Goal: Task Accomplishment & Management: Use online tool/utility

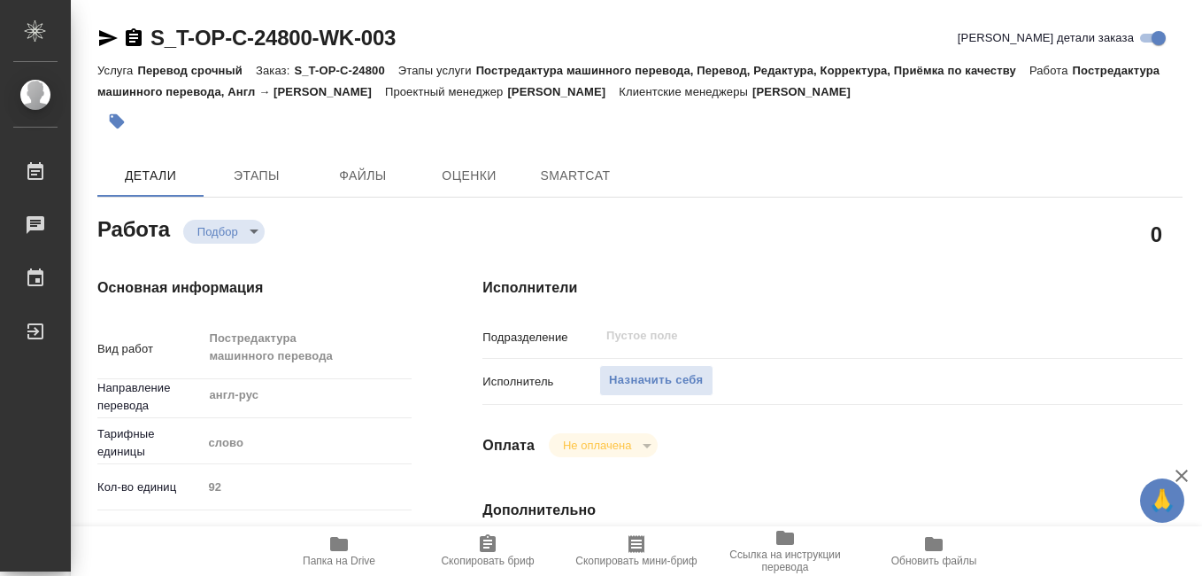
type textarea "x"
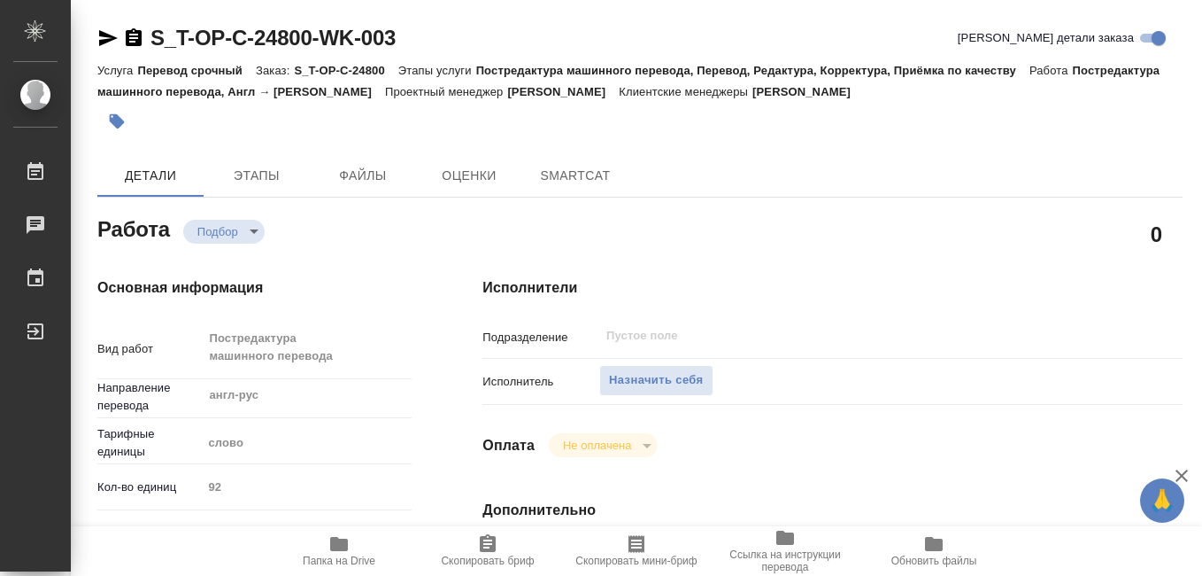
type textarea "x"
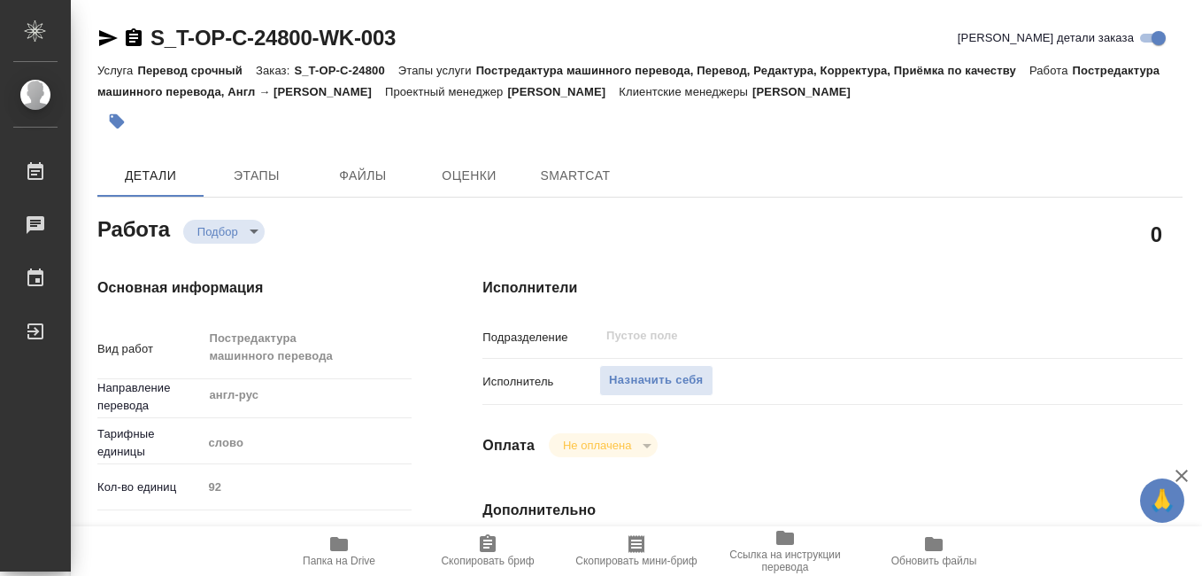
type textarea "x"
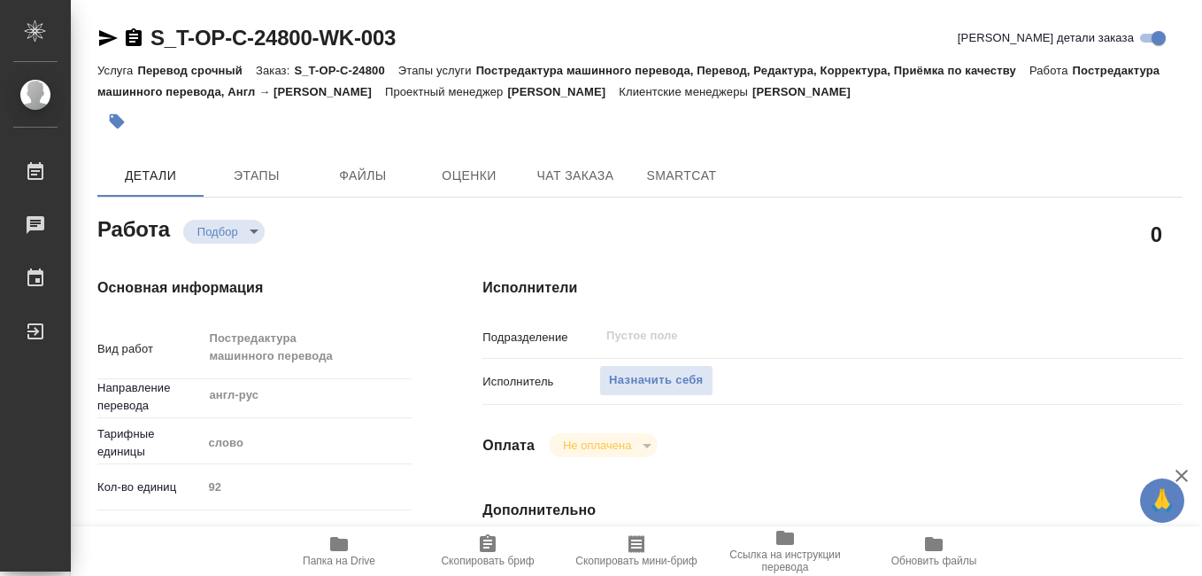
type textarea "x"
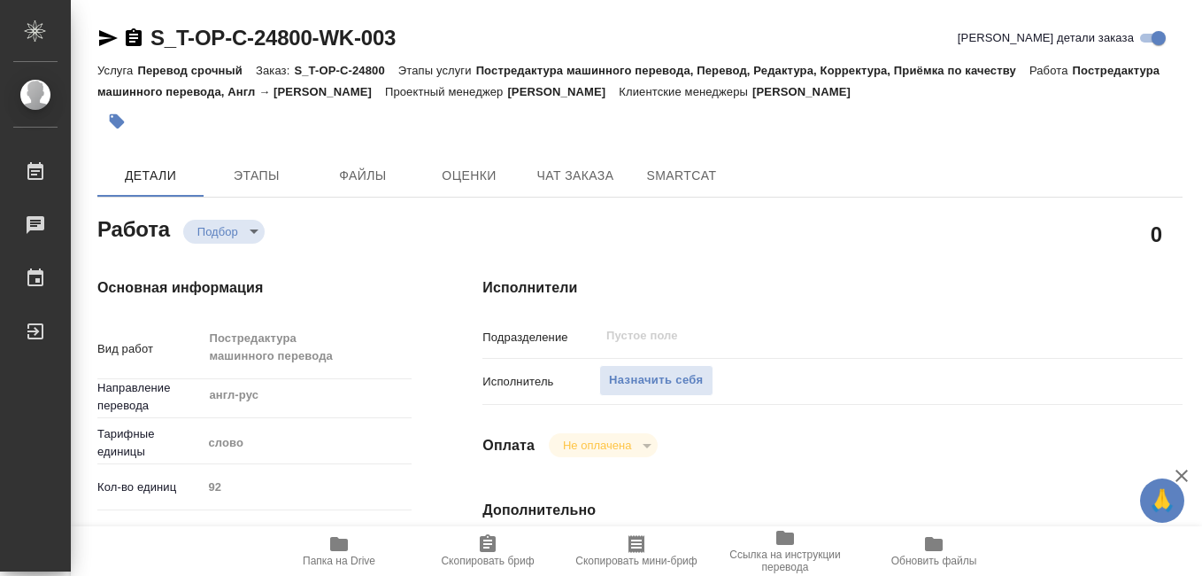
type textarea "x"
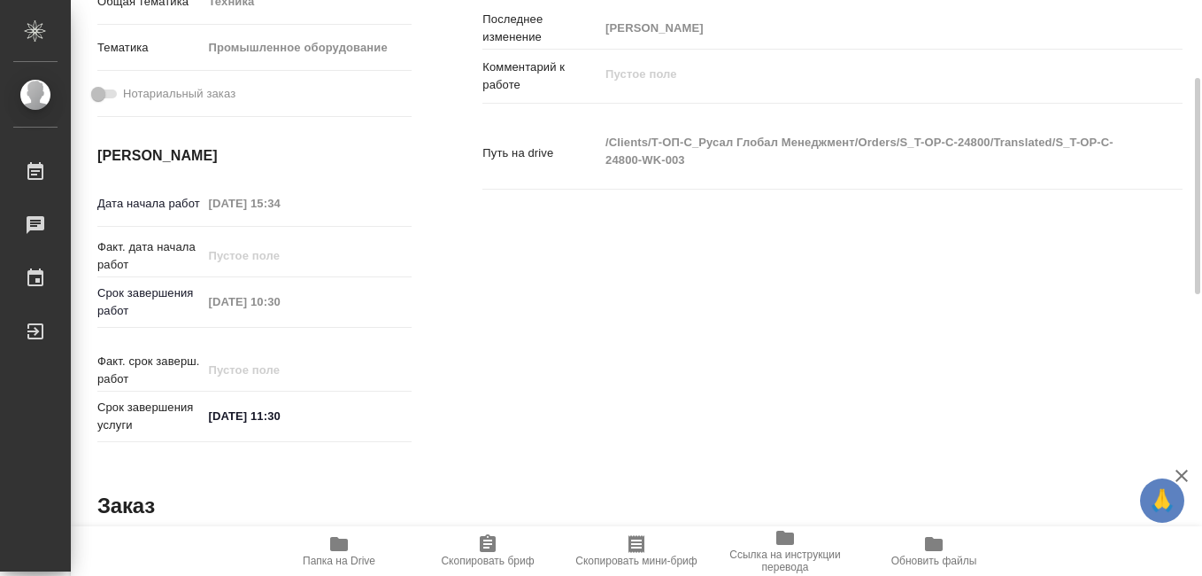
scroll to position [354, 0]
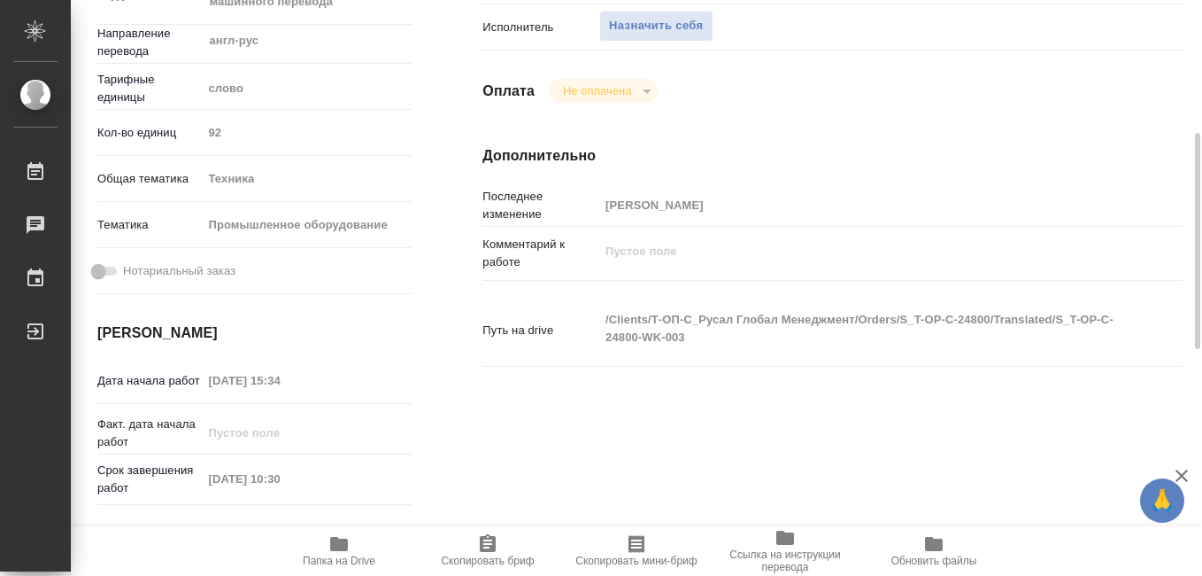
click at [336, 553] on icon "button" at bounding box center [339, 543] width 21 height 21
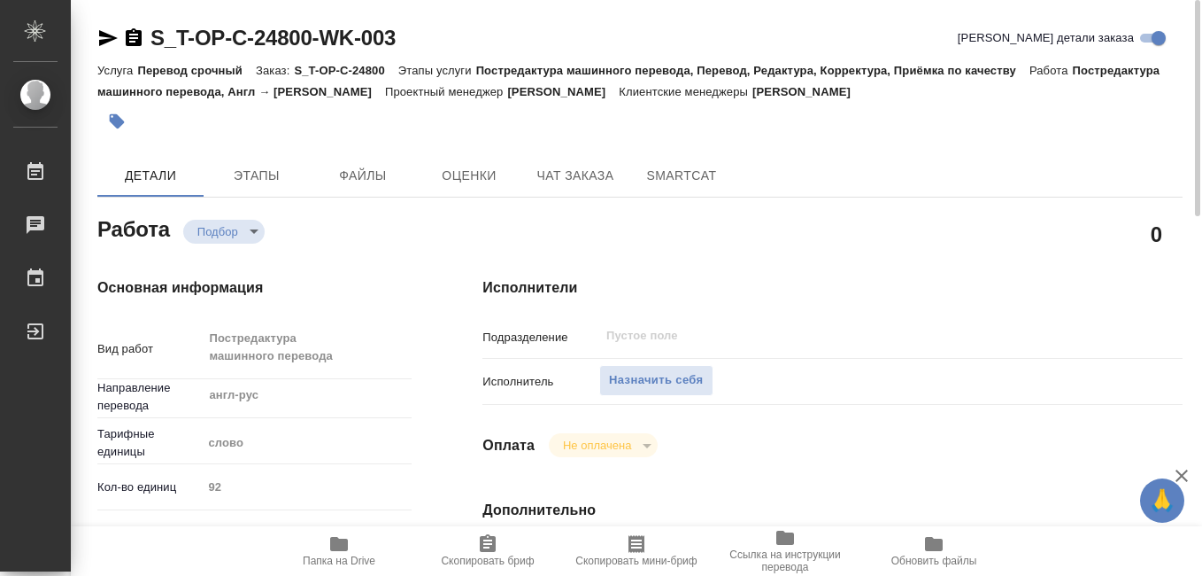
scroll to position [89, 0]
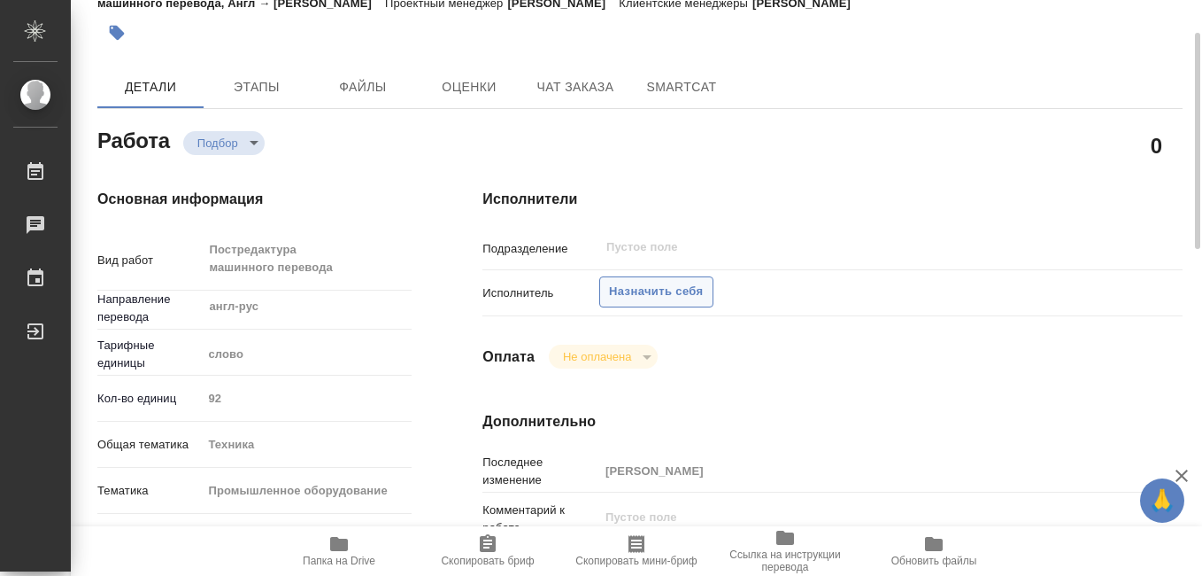
click at [655, 288] on span "Назначить себя" at bounding box center [656, 292] width 94 height 20
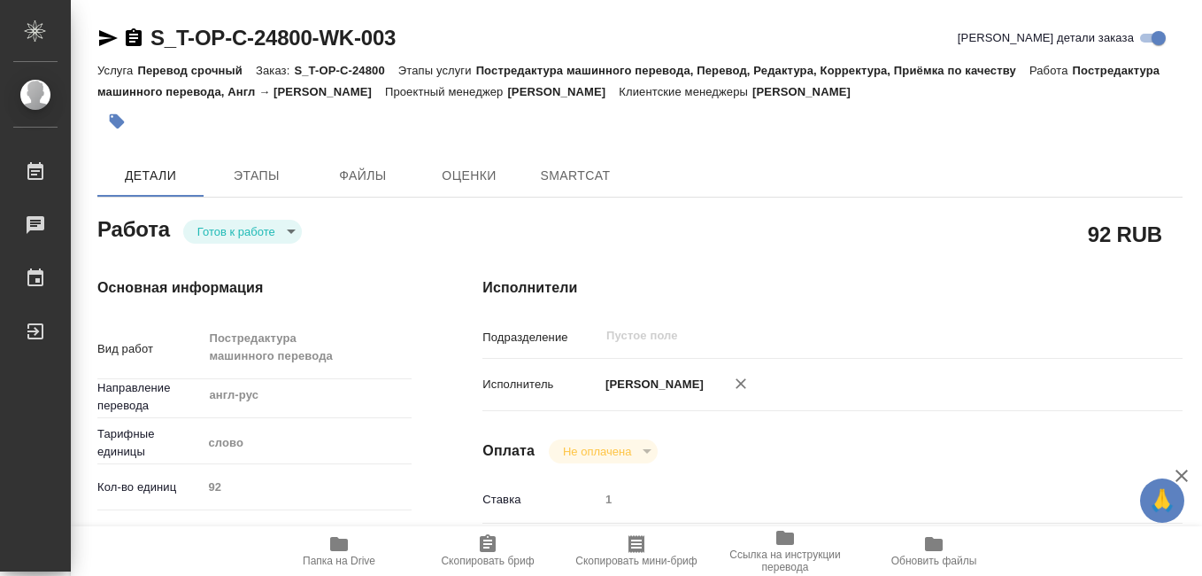
type textarea "x"
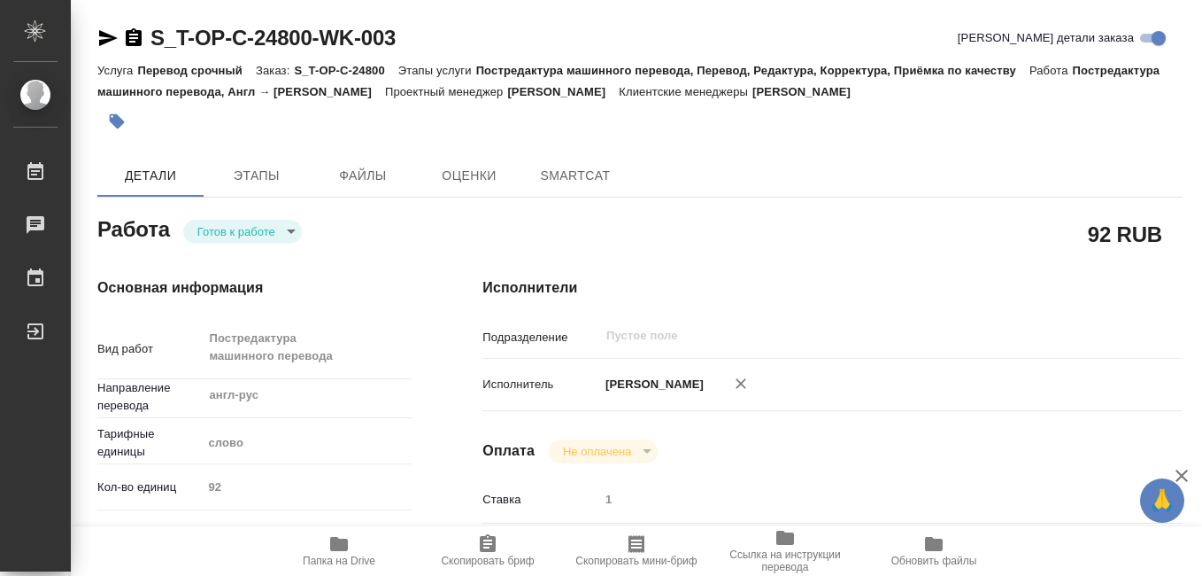
type textarea "x"
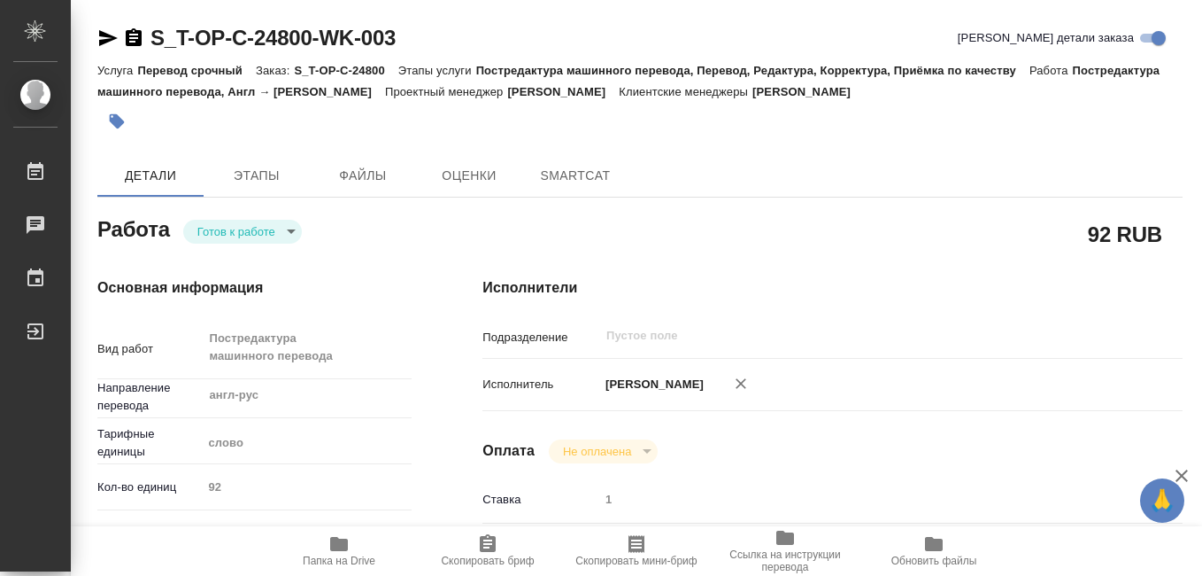
type textarea "x"
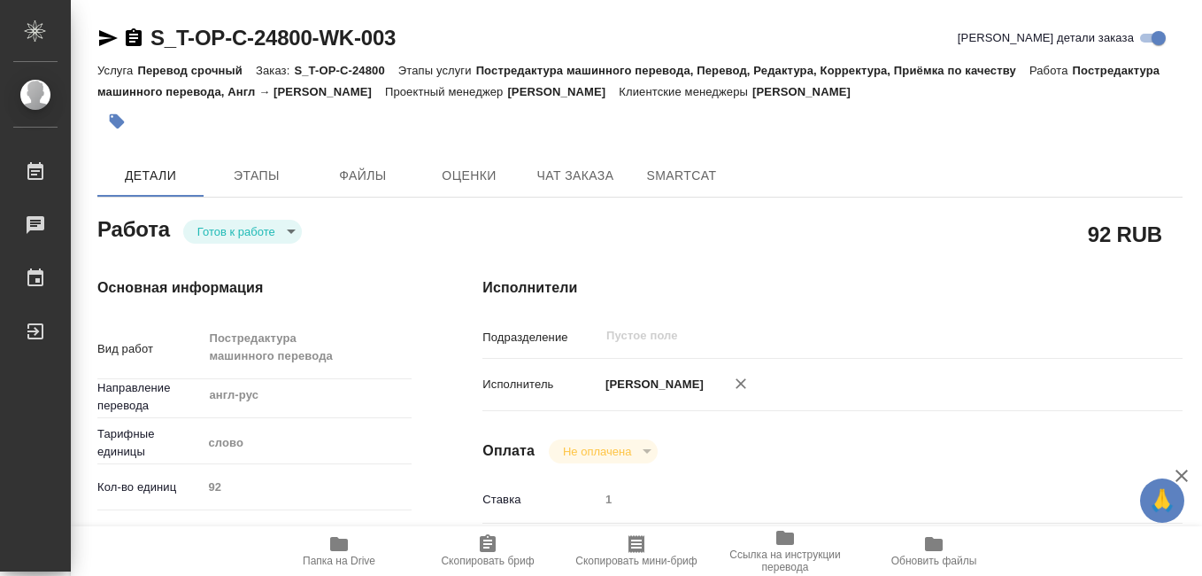
type textarea "x"
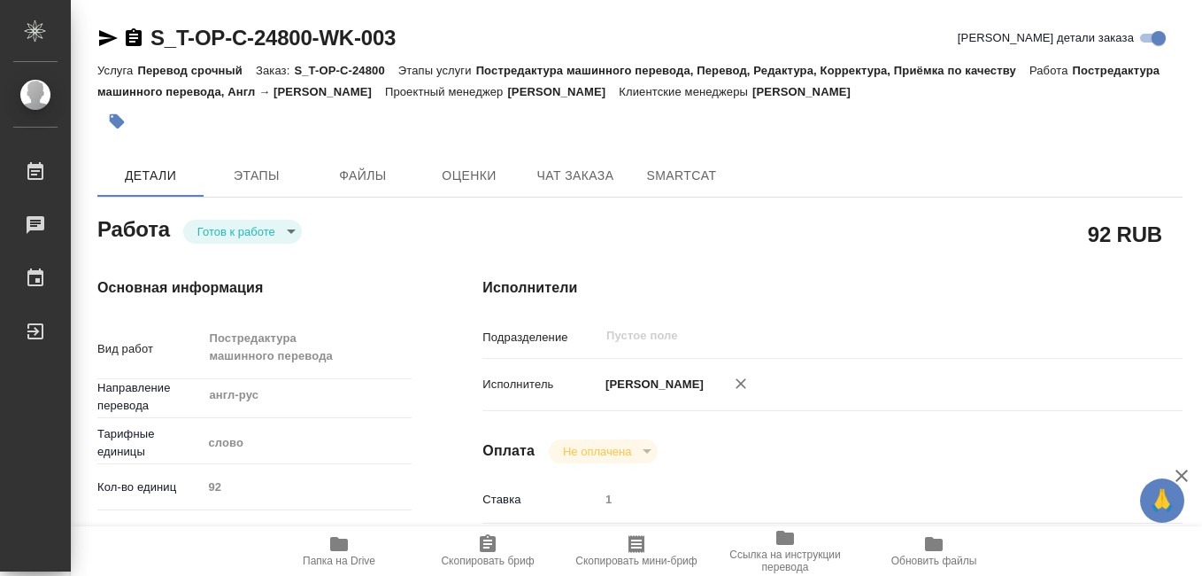
type textarea "x"
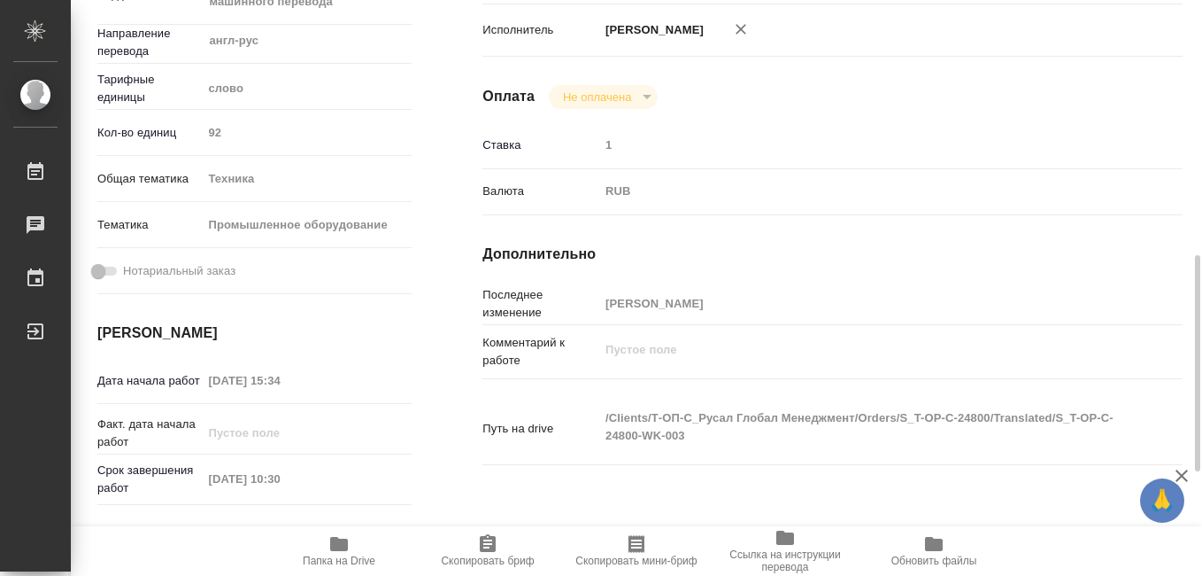
scroll to position [443, 0]
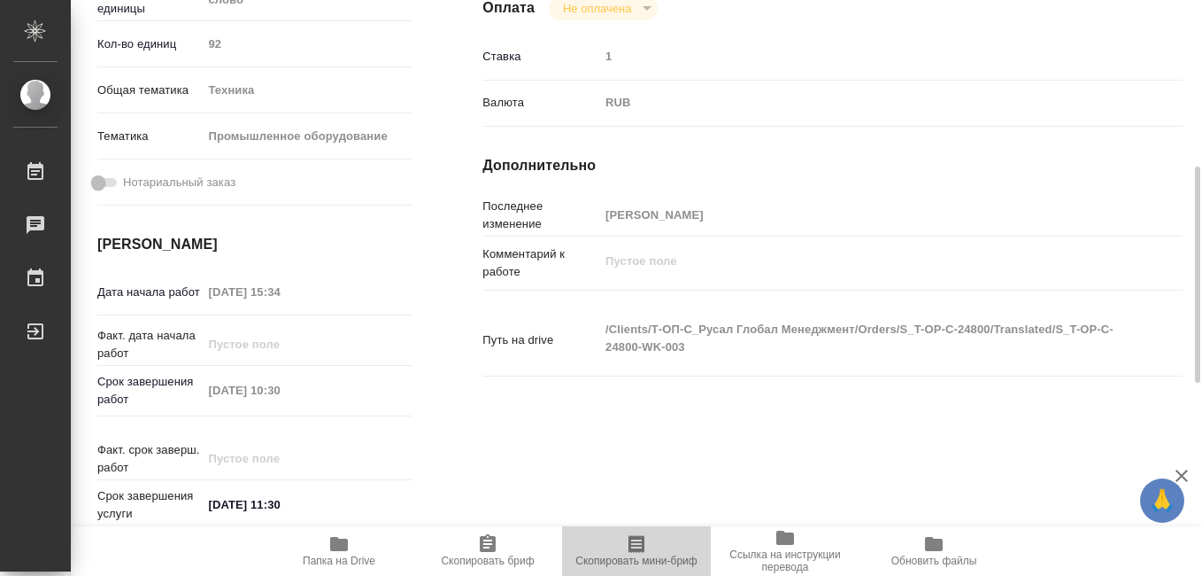
click at [637, 549] on icon "button" at bounding box center [637, 544] width 16 height 18
